Goal: Task Accomplishment & Management: Manage account settings

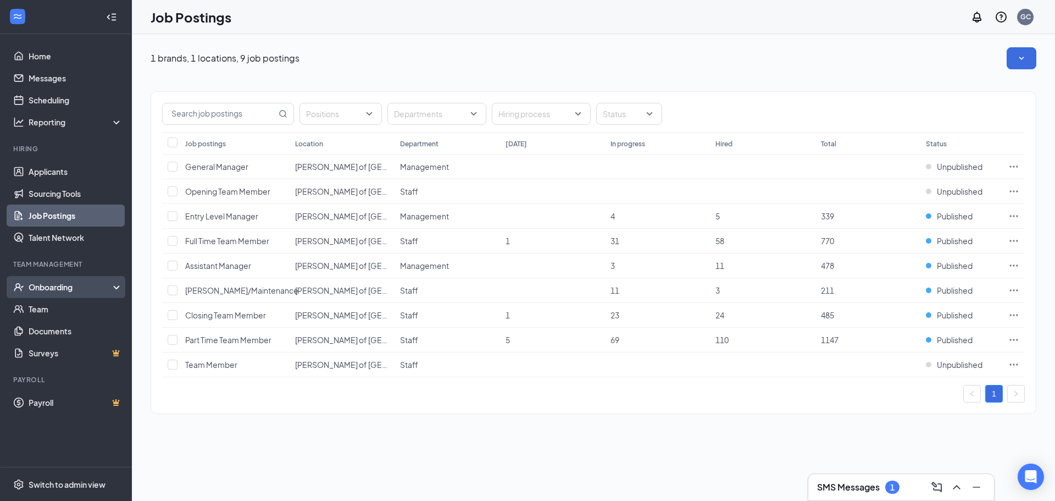
click at [57, 286] on div "Onboarding" at bounding box center [71, 286] width 85 height 11
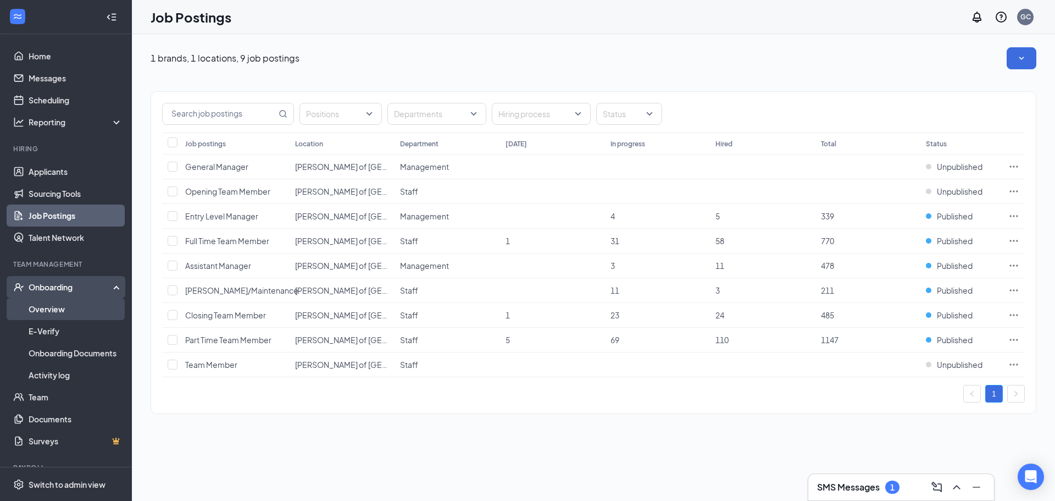
click at [58, 316] on link "Overview" at bounding box center [76, 309] width 94 height 22
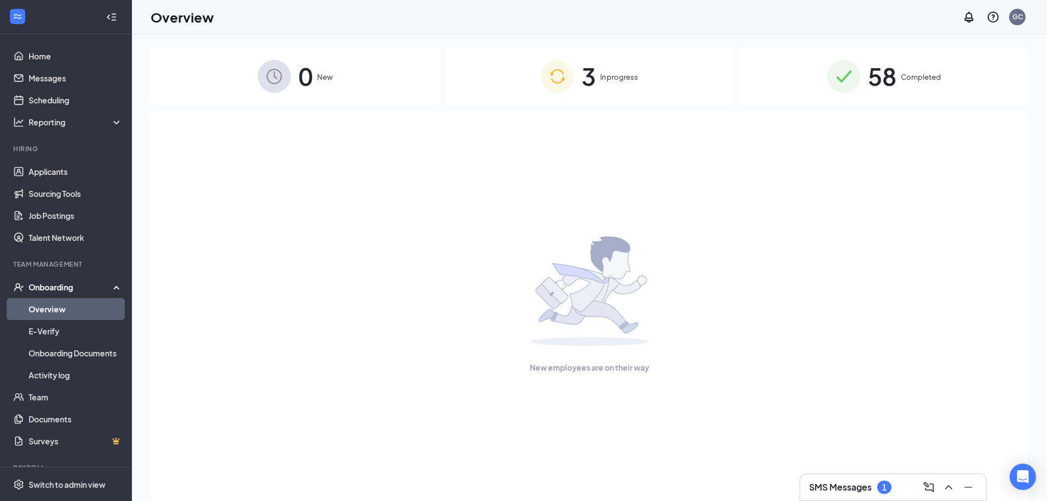
click at [525, 63] on div "3 In progress" at bounding box center [589, 76] width 289 height 58
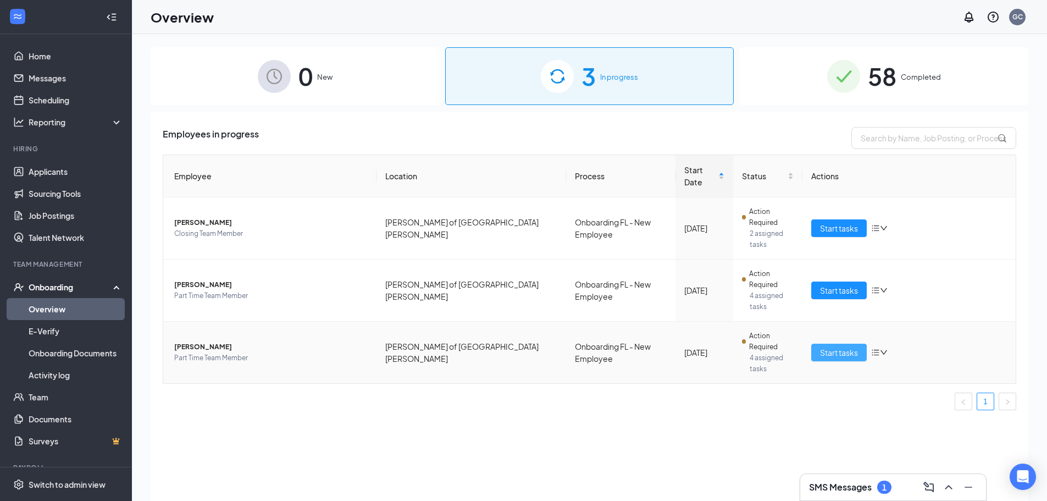
click at [850, 346] on span "Start tasks" at bounding box center [839, 352] width 38 height 12
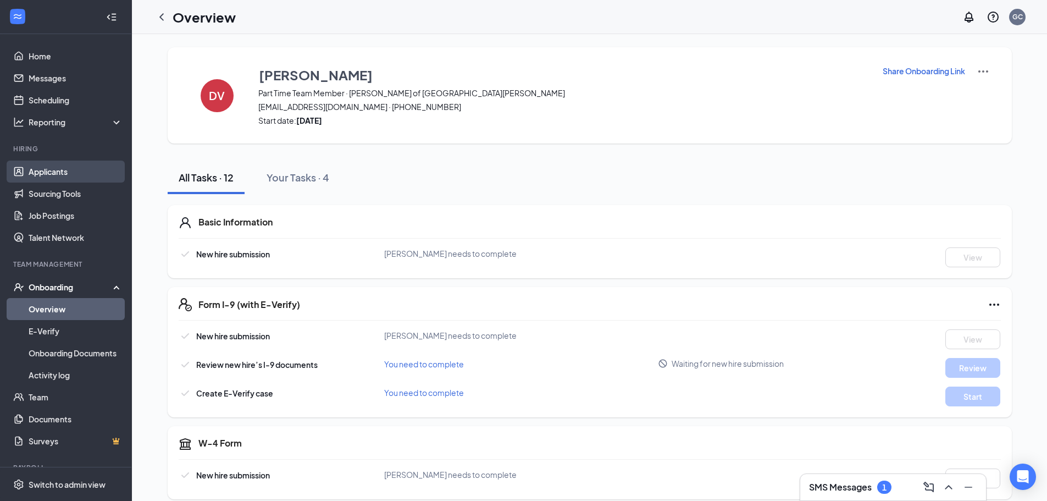
click at [46, 161] on ul "Applicants Sourcing Tools Job Postings Talent Network" at bounding box center [65, 205] width 131 height 88
click at [47, 165] on link "Applicants" at bounding box center [76, 172] width 94 height 22
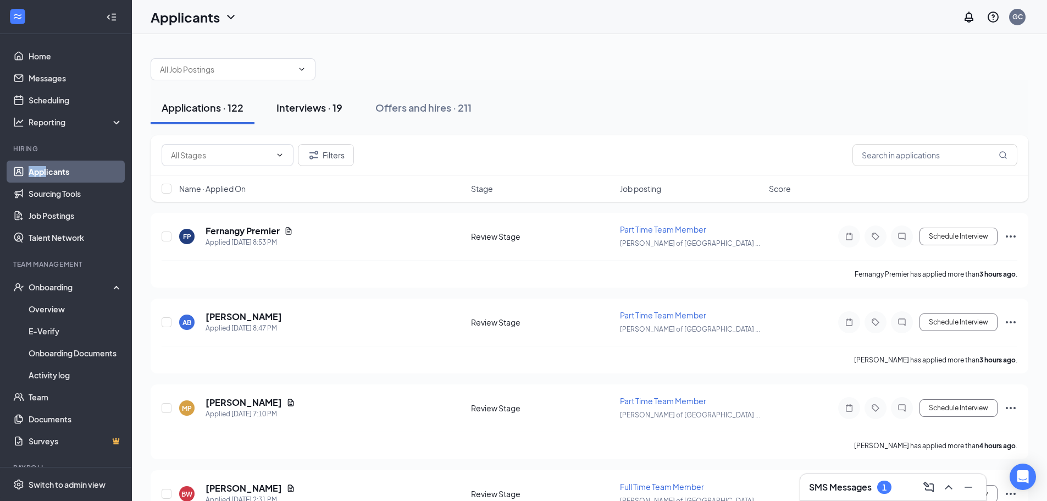
click at [320, 106] on div "Interviews · 19" at bounding box center [310, 108] width 66 height 14
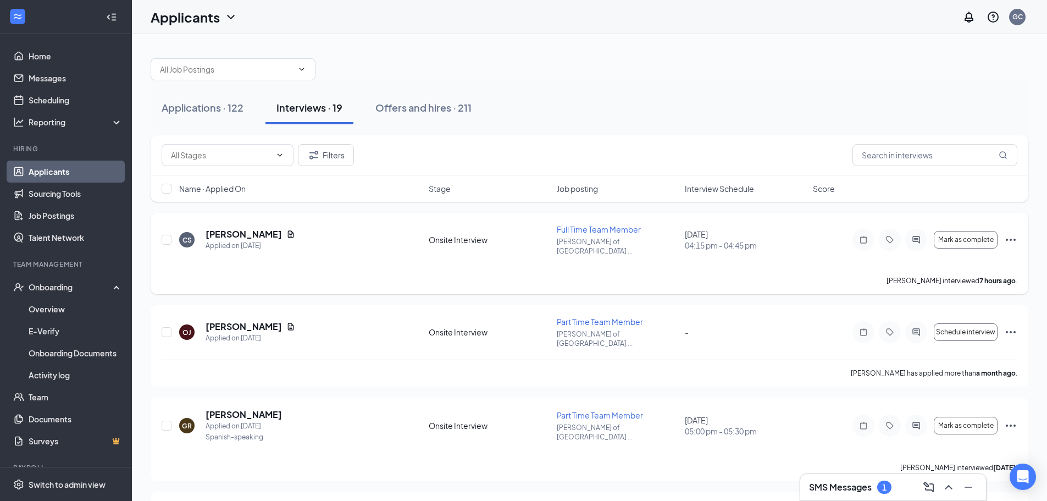
click at [1015, 239] on icon "Ellipses" at bounding box center [1011, 240] width 10 height 2
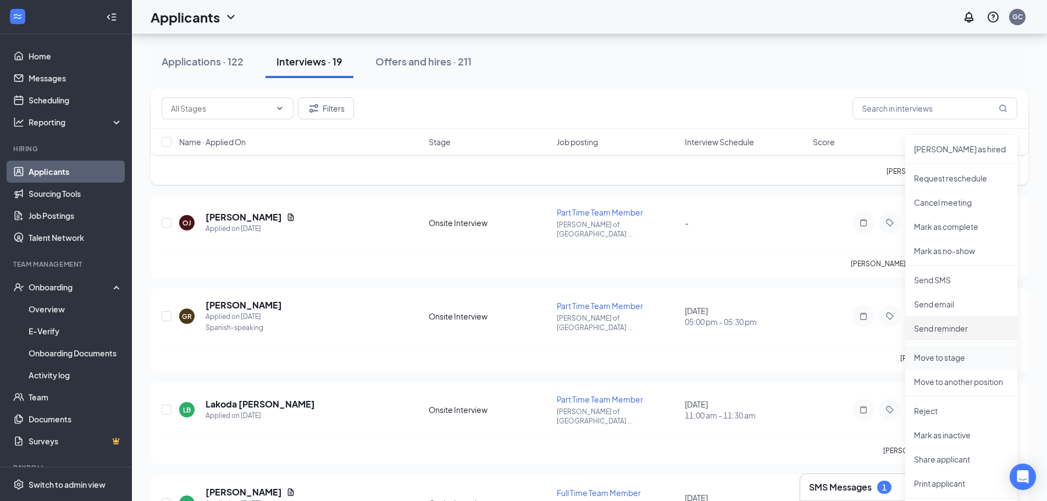
scroll to position [110, 0]
click at [966, 352] on p "Move to stage" at bounding box center [961, 356] width 95 height 11
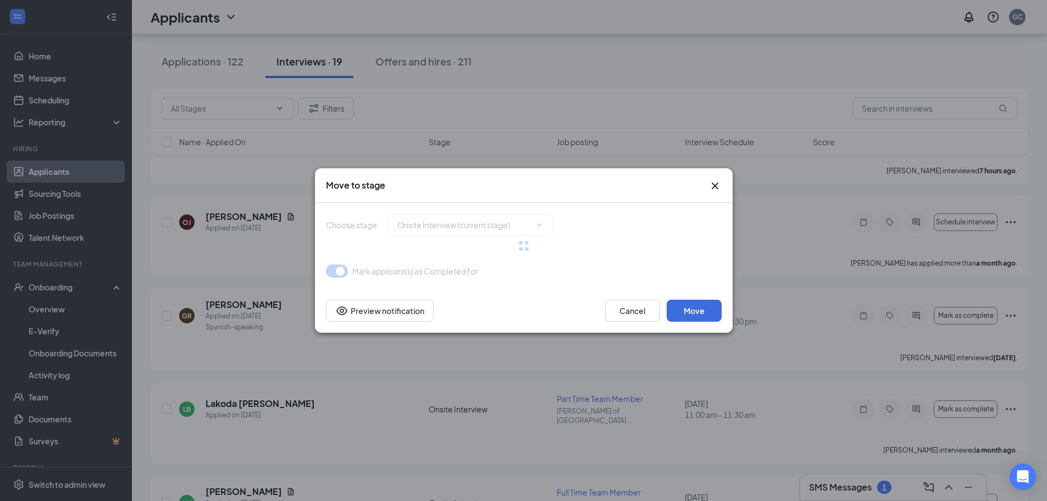
type input "Background Check Screening (next stage)"
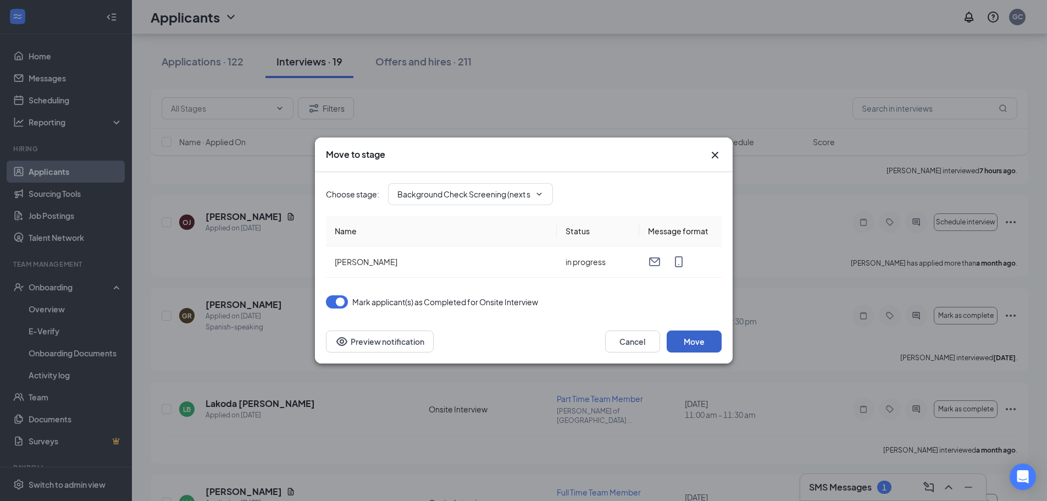
click at [704, 342] on button "Move" at bounding box center [694, 341] width 55 height 22
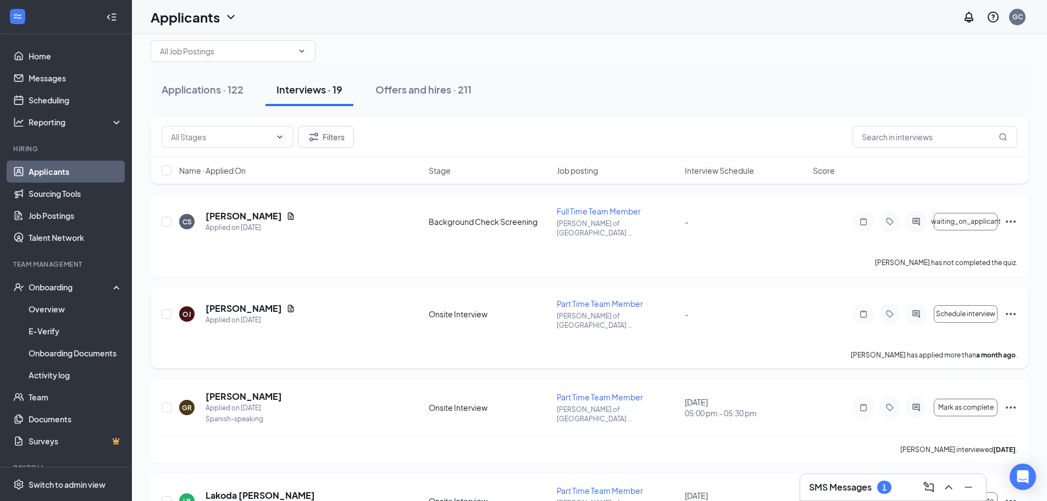
scroll to position [0, 0]
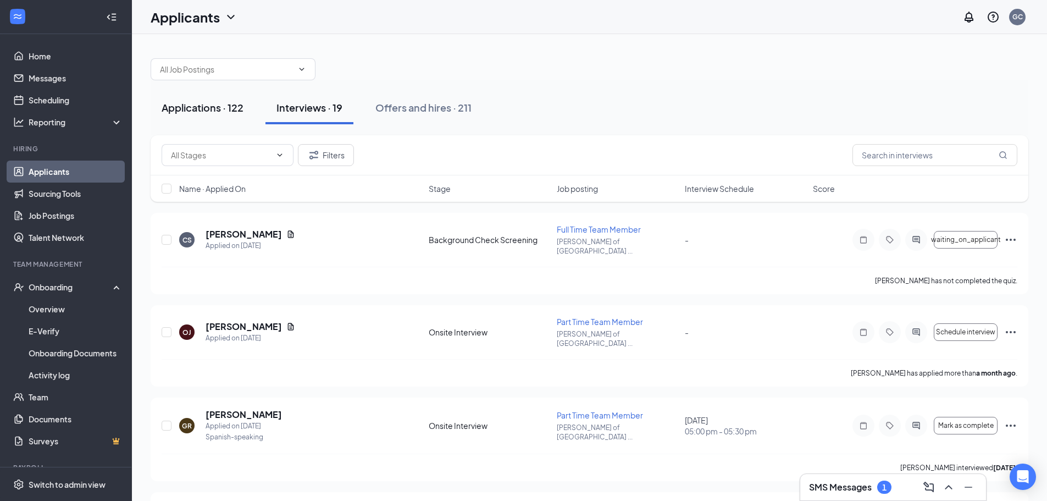
click at [212, 114] on button "Applications · 122" at bounding box center [203, 107] width 104 height 33
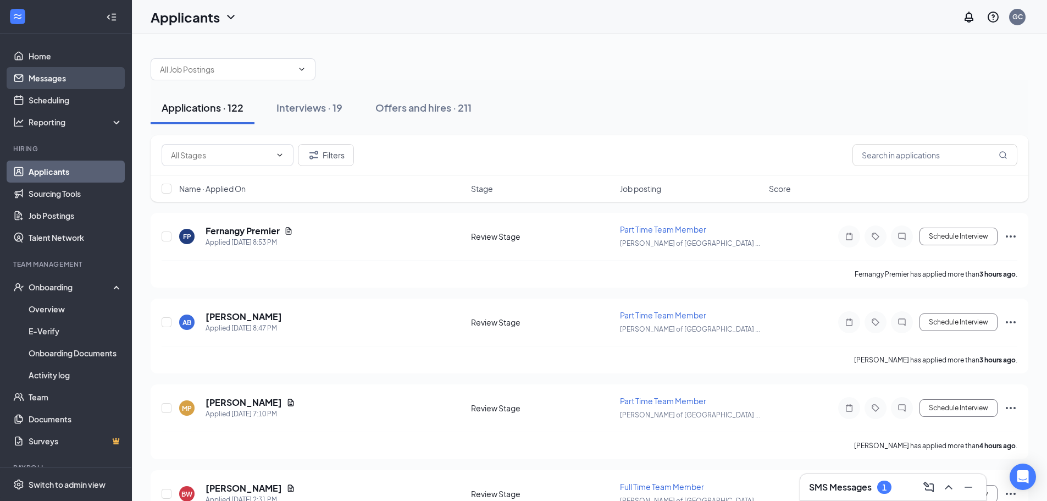
click at [29, 82] on link "Messages" at bounding box center [76, 78] width 94 height 22
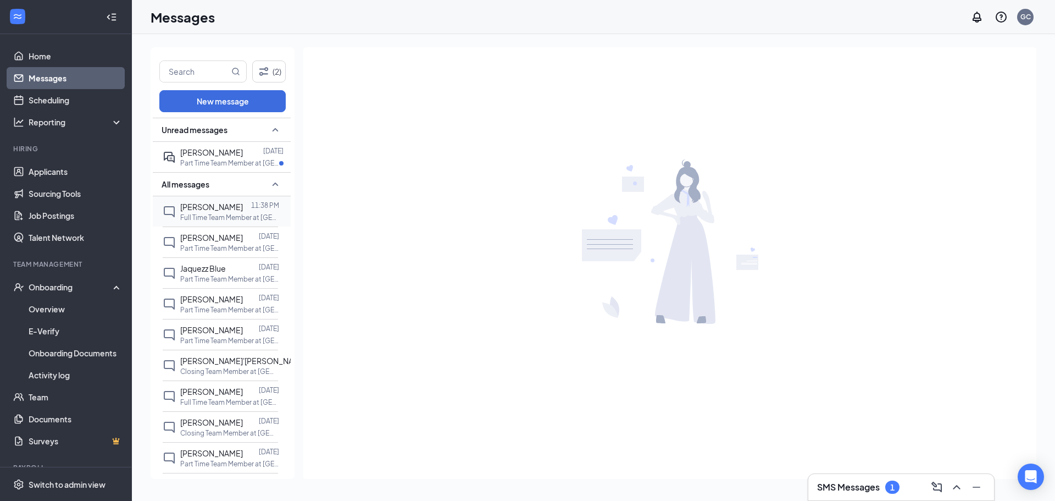
click at [214, 208] on span "[PERSON_NAME]" at bounding box center [211, 207] width 63 height 10
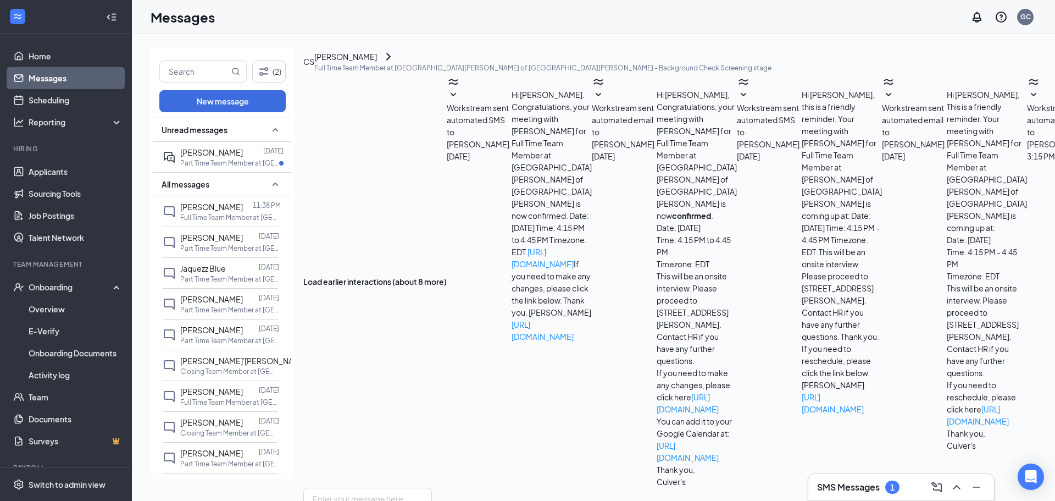
scroll to position [124, 0]
click at [249, 159] on p "Part Time Team Member at [GEOGRAPHIC_DATA][PERSON_NAME] of [GEOGRAPHIC_DATA][PE…" at bounding box center [229, 162] width 99 height 9
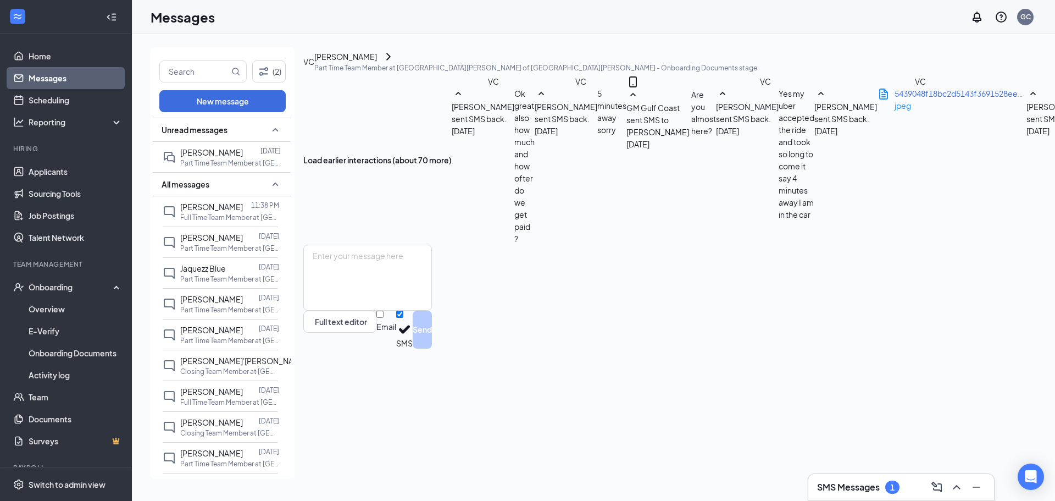
scroll to position [455, 0]
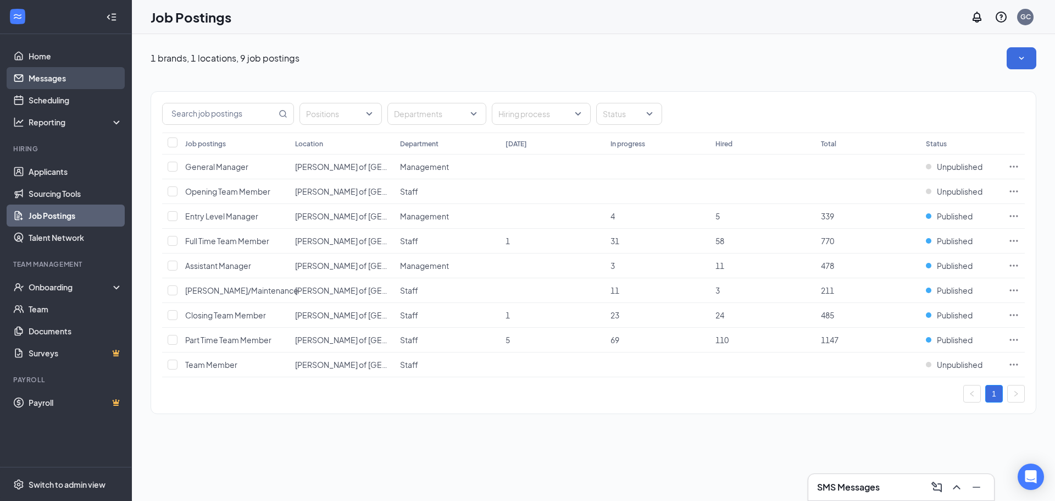
click at [69, 73] on link "Messages" at bounding box center [76, 78] width 94 height 22
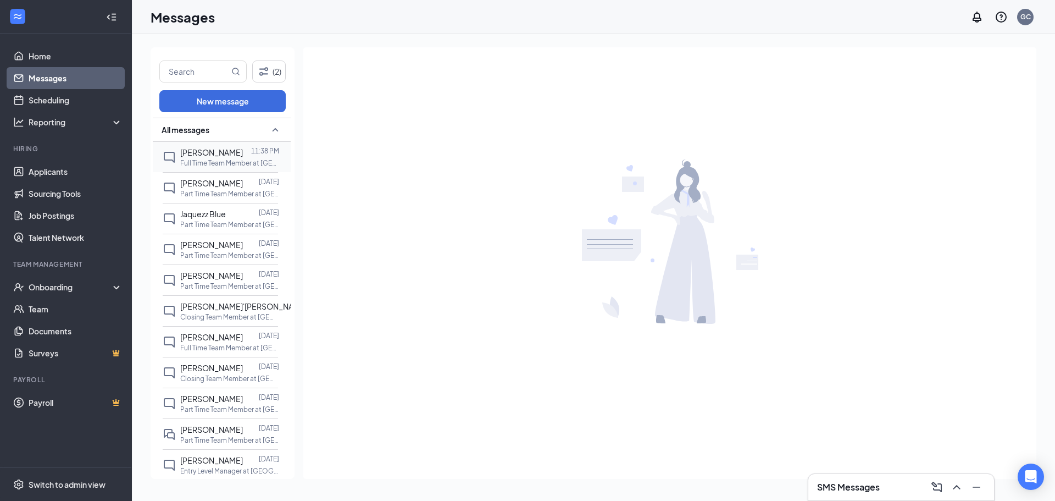
click at [239, 152] on span "[PERSON_NAME]" at bounding box center [211, 152] width 63 height 10
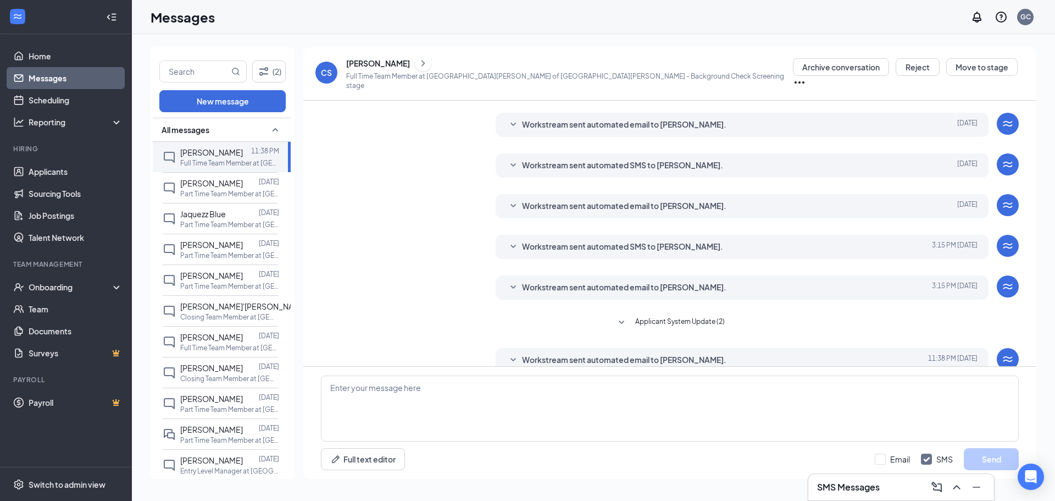
scroll to position [124, 0]
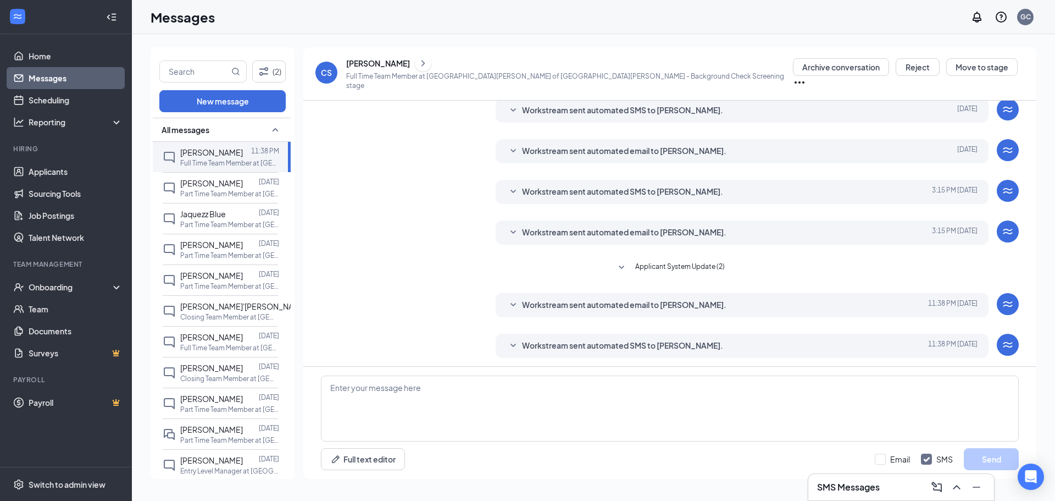
click at [544, 302] on span "Workstream sent automated email to [PERSON_NAME]." at bounding box center [624, 304] width 204 height 13
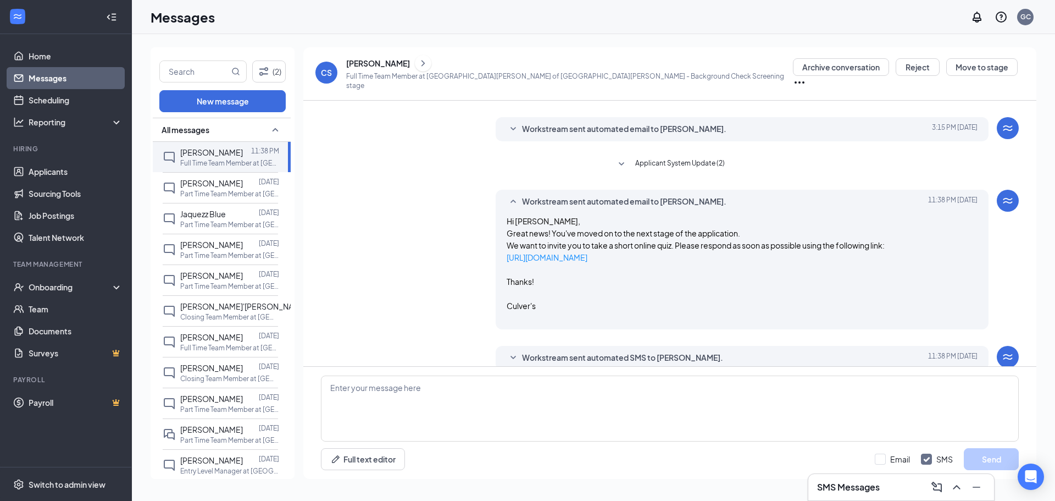
scroll to position [240, 0]
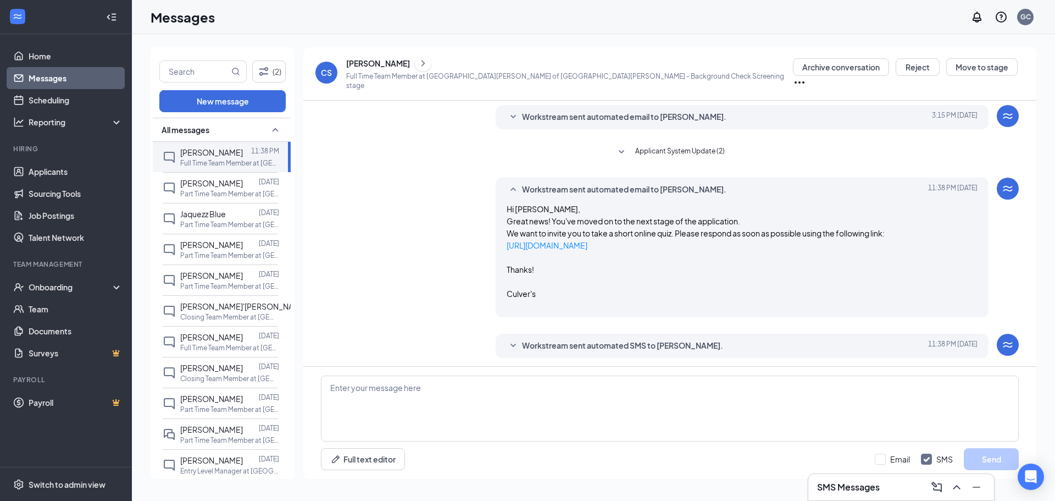
click at [552, 343] on span "Workstream sent automated SMS to [PERSON_NAME]." at bounding box center [622, 345] width 201 height 13
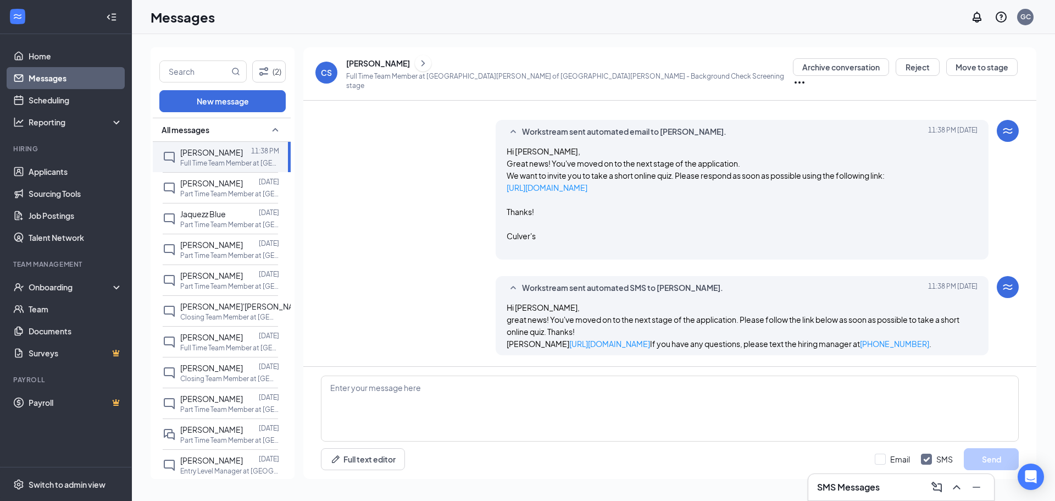
scroll to position [319, 0]
